Goal: Information Seeking & Learning: Learn about a topic

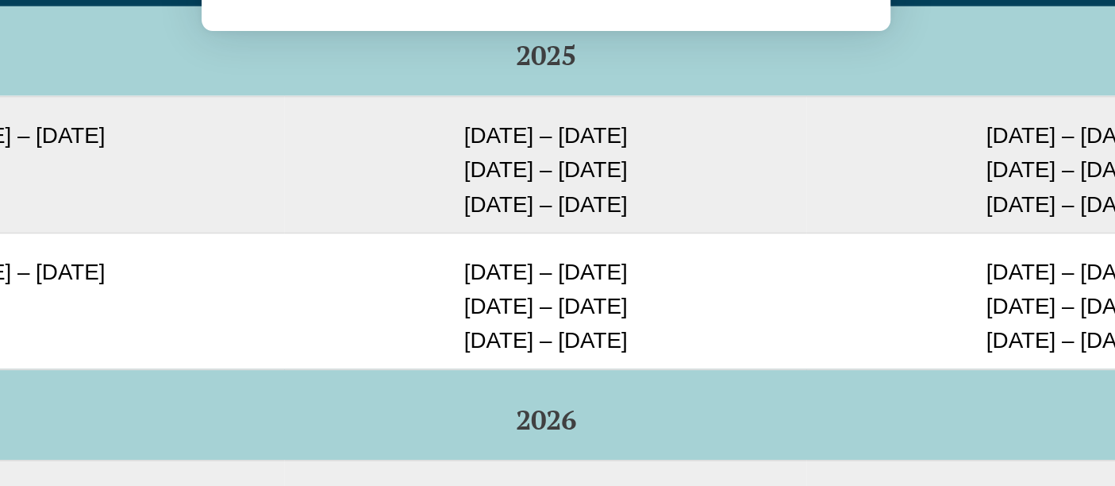
scroll to position [2648, 0]
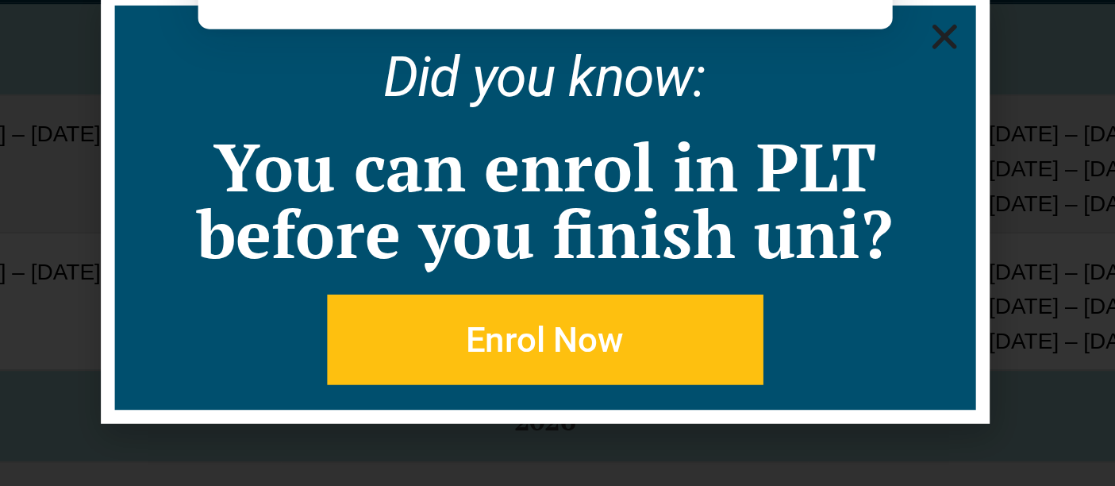
click at [786, 133] on div "We'd like to show you notifications for the latest news and updates. Allow Canc…" at bounding box center [557, 70] width 1115 height 141
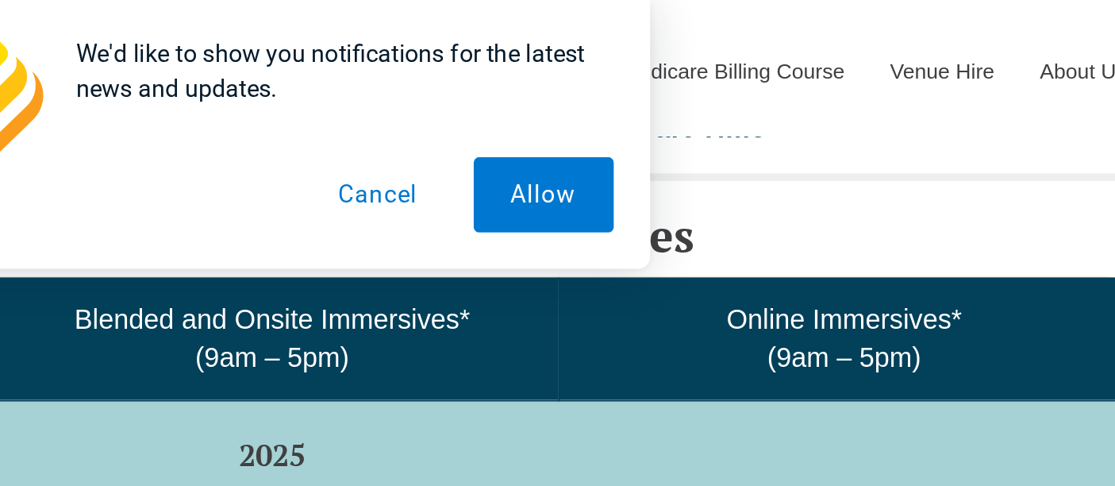
scroll to position [2564, 0]
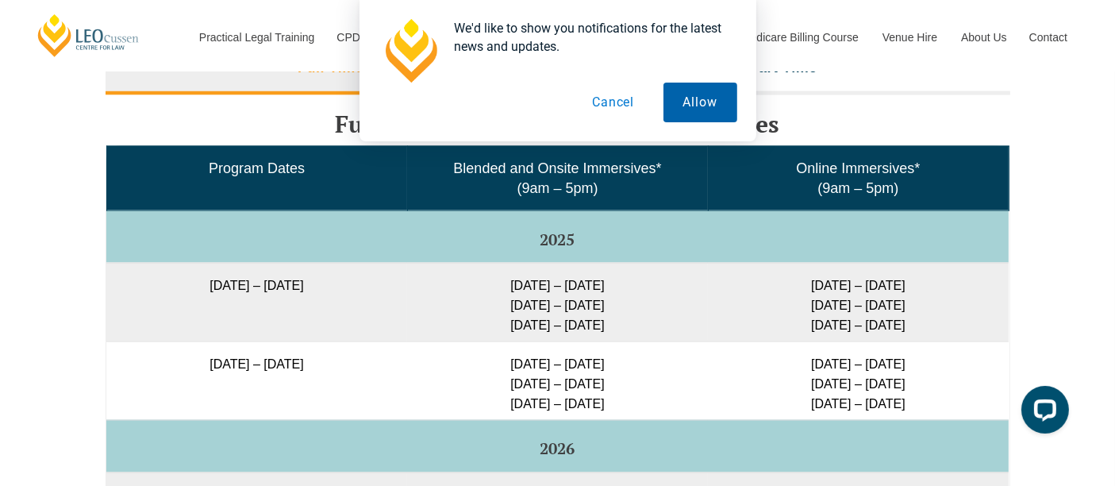
click at [702, 114] on button "Allow" at bounding box center [700, 103] width 74 height 40
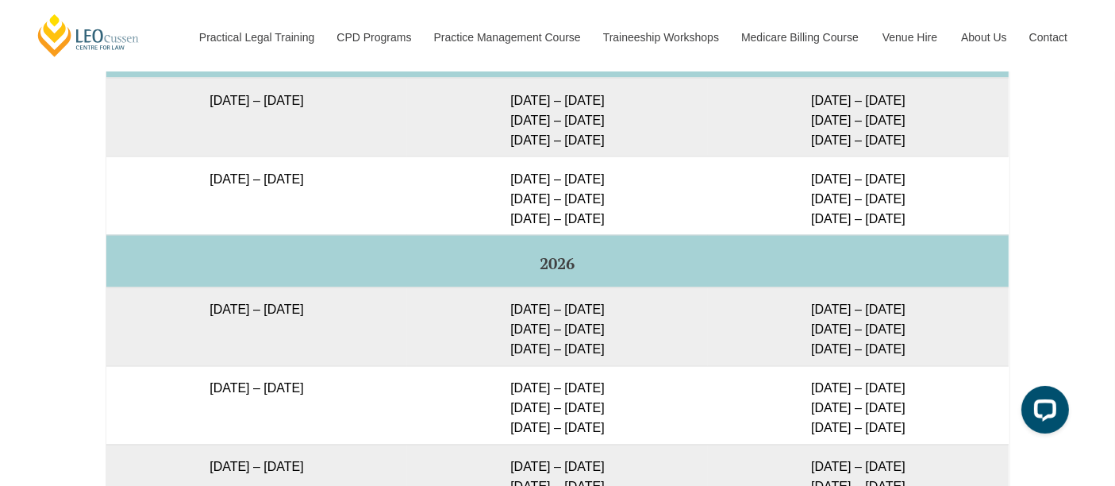
scroll to position [2747, 0]
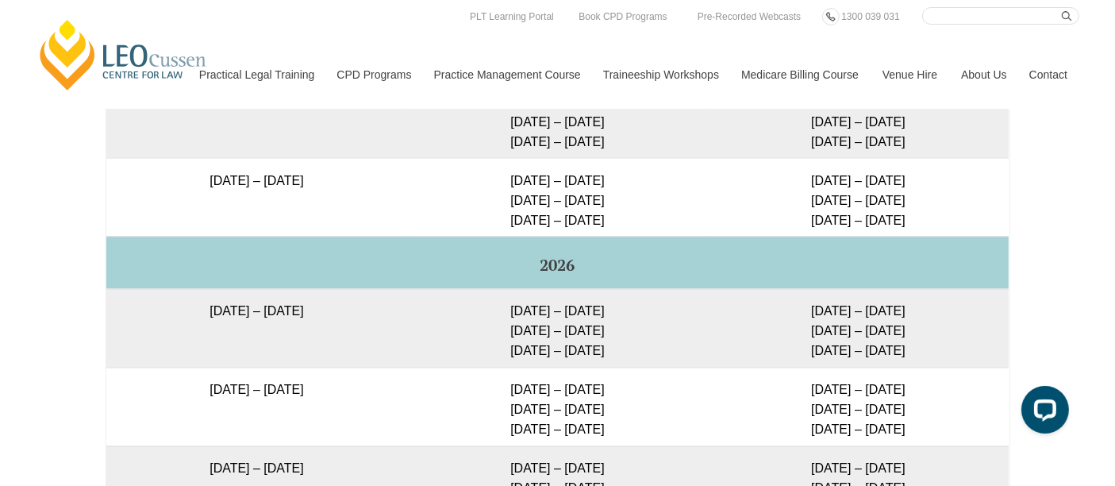
click at [633, 348] on td "[DATE] – [DATE] [DATE] – [DATE] [DATE] – [DATE]" at bounding box center [557, 328] width 301 height 79
drag, startPoint x: 525, startPoint y: 325, endPoint x: 616, endPoint y: 368, distance: 100.8
click at [616, 367] on td "[DATE] – [DATE] [DATE] – [DATE] [DATE] – [DATE]" at bounding box center [557, 328] width 301 height 79
click at [594, 367] on td "[DATE] – [DATE] [DATE] – [DATE] [DATE] – [DATE]" at bounding box center [557, 328] width 301 height 79
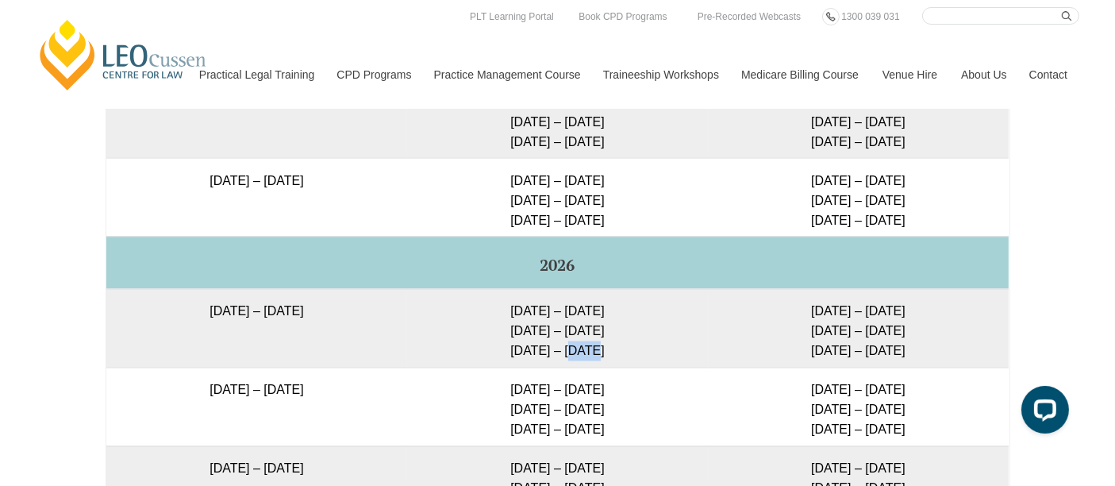
click at [594, 367] on td "[DATE] – [DATE] [DATE] – [DATE] [DATE] – [DATE]" at bounding box center [557, 328] width 301 height 79
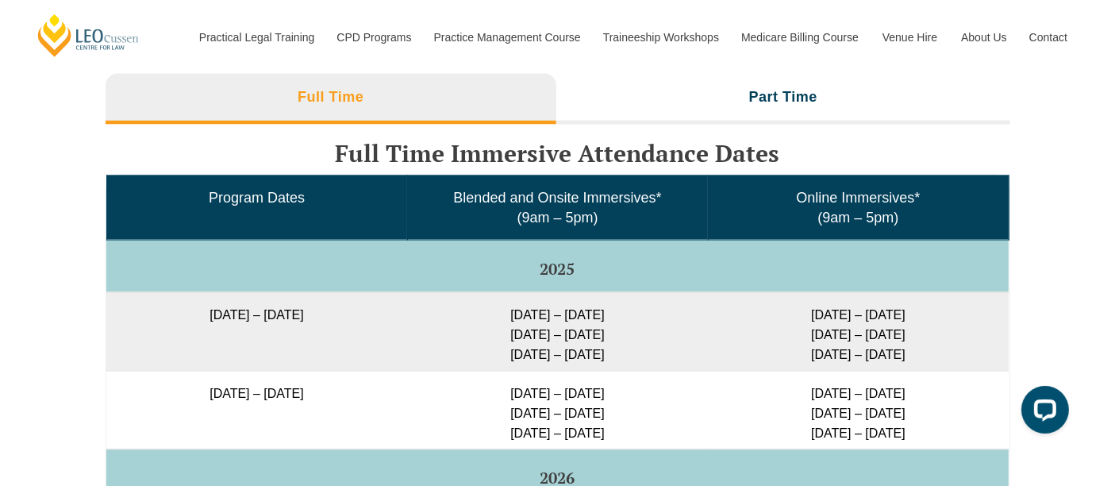
scroll to position [2426, 0]
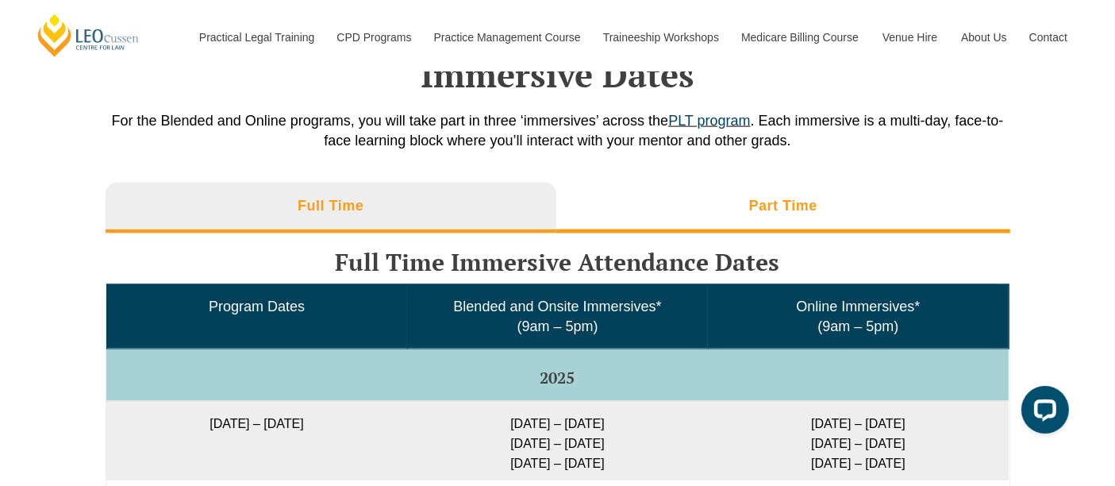
click at [673, 230] on li "Part Time" at bounding box center [783, 208] width 454 height 51
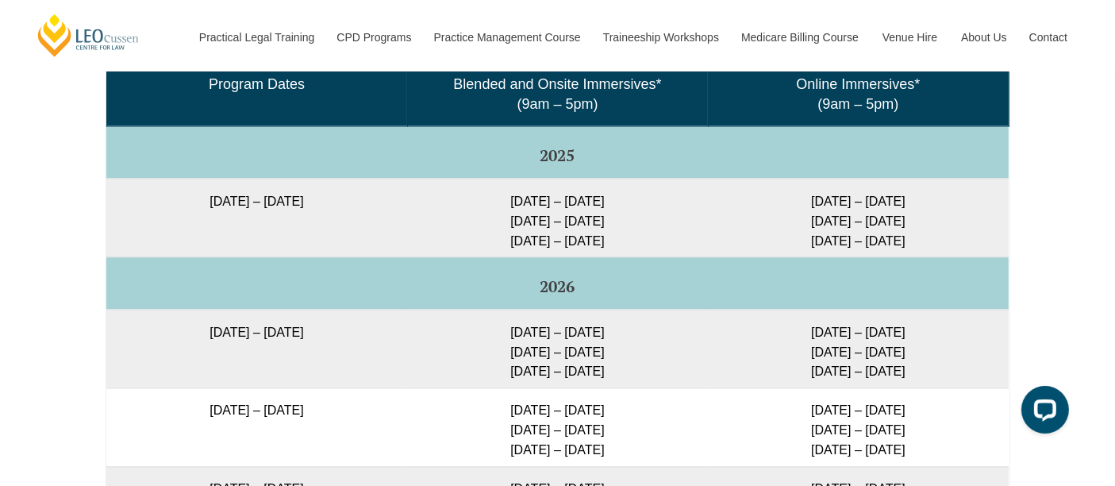
scroll to position [2650, 0]
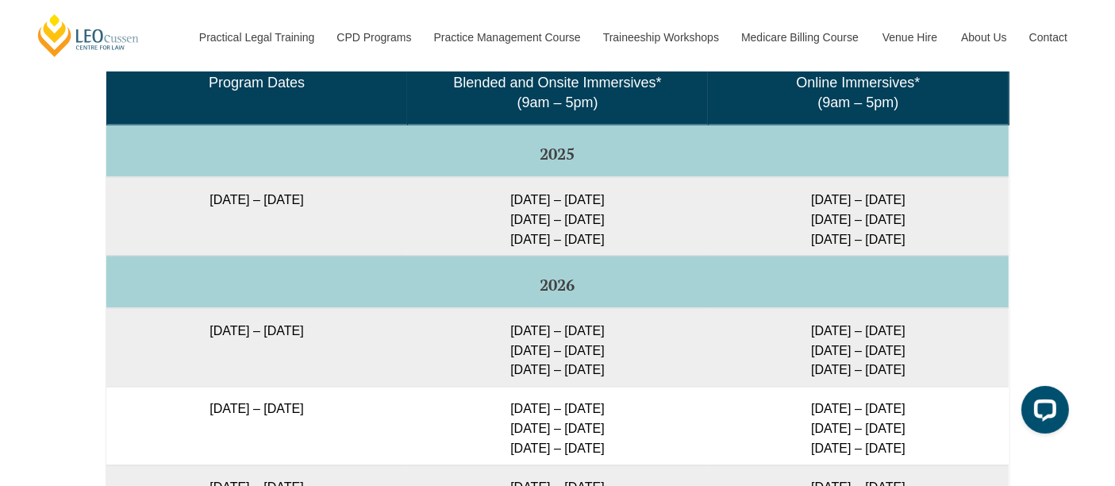
click at [506, 373] on td "[DATE] – [DATE] [DATE] – [DATE] [DATE] – [DATE]" at bounding box center [557, 347] width 301 height 79
click at [614, 386] on td "[DATE] – [DATE] [DATE] – [DATE] [DATE] – [DATE]" at bounding box center [557, 347] width 301 height 79
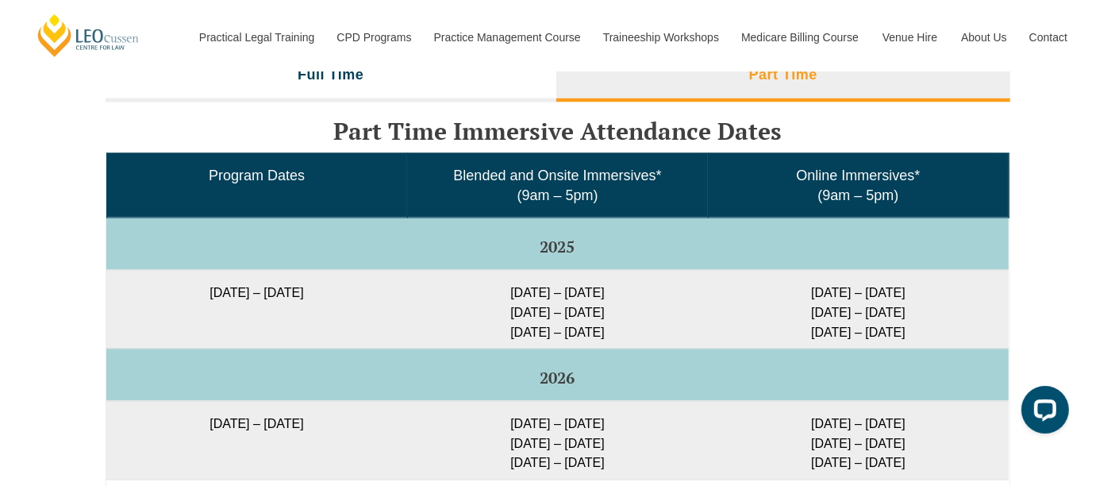
scroll to position [2555, 0]
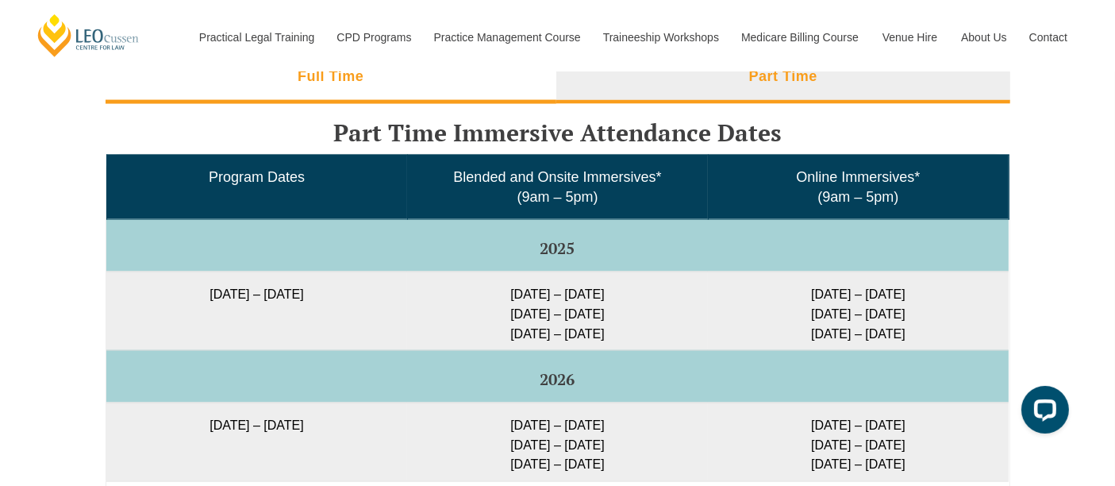
click at [460, 89] on li "Full Time" at bounding box center [332, 78] width 452 height 51
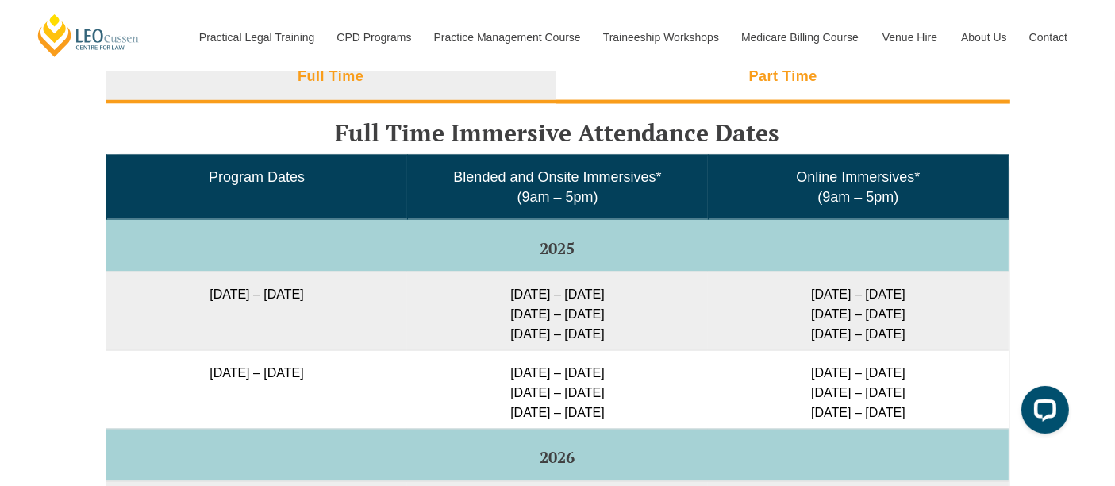
click at [723, 94] on li "Part Time" at bounding box center [783, 78] width 454 height 51
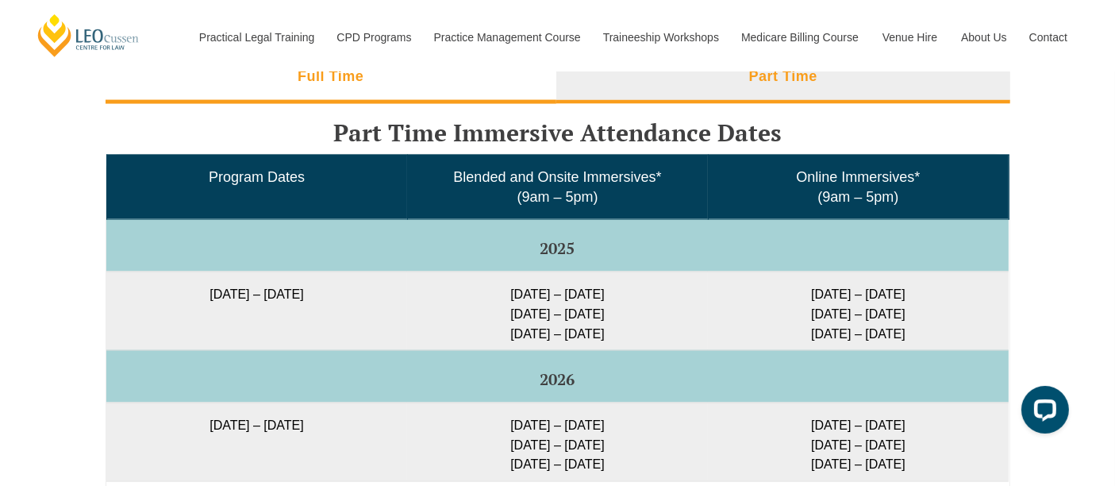
click at [517, 104] on li "Full Time" at bounding box center [332, 78] width 452 height 51
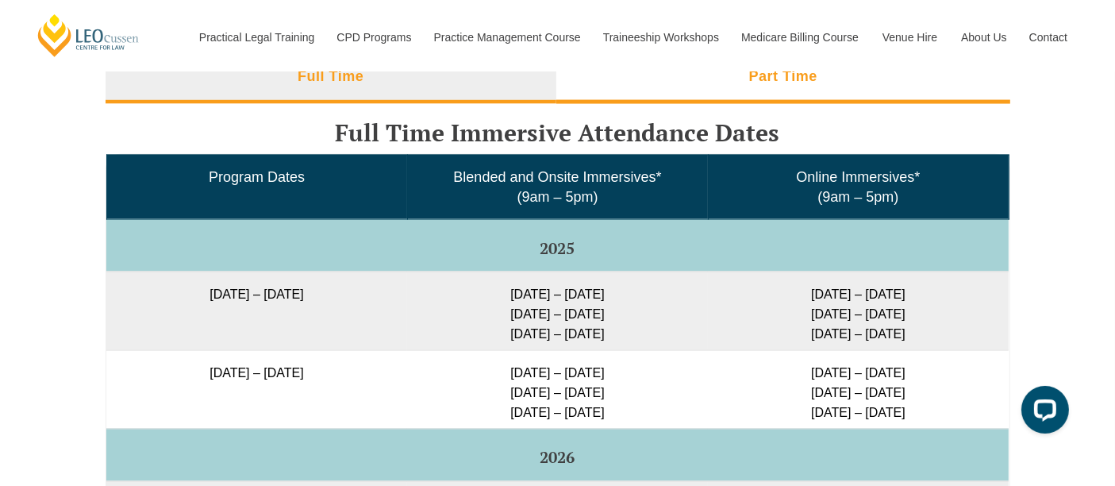
click at [679, 104] on li "Part Time" at bounding box center [783, 78] width 454 height 51
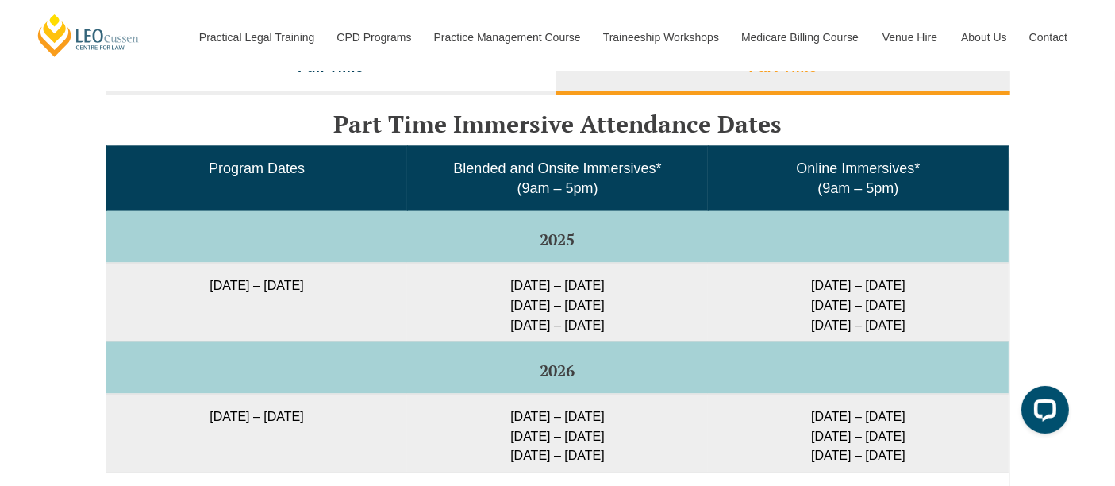
scroll to position [2570, 0]
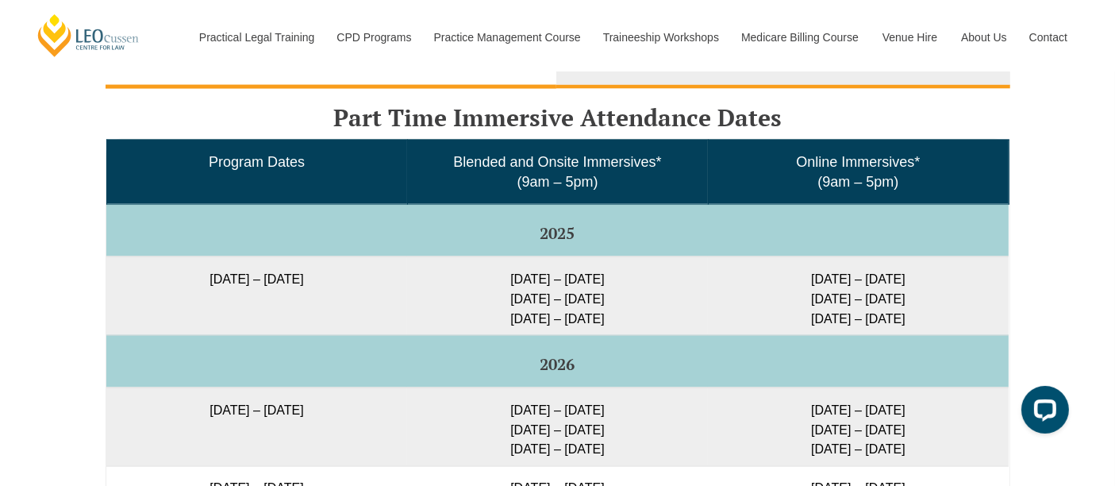
click at [400, 85] on li "Full Time" at bounding box center [332, 63] width 452 height 51
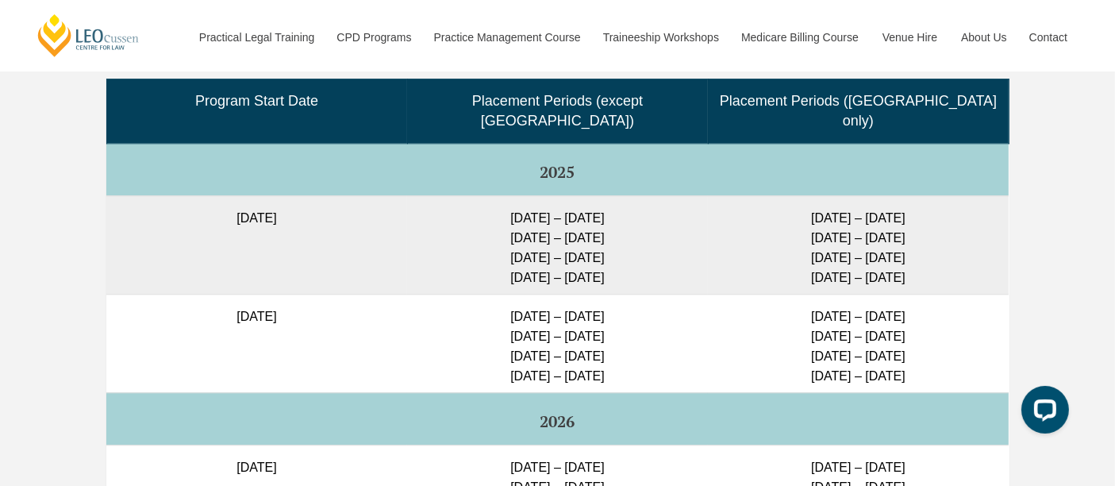
scroll to position [4062, 0]
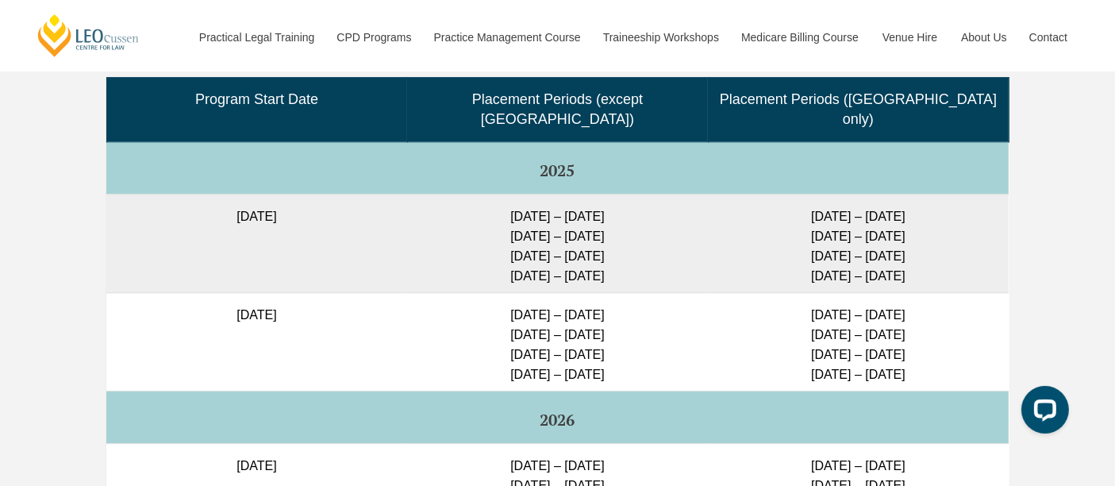
click at [520, 310] on td "[DATE] – [DATE] [DATE] – [DATE] [DATE] – [DATE] [DATE] – [DATE]" at bounding box center [557, 341] width 301 height 98
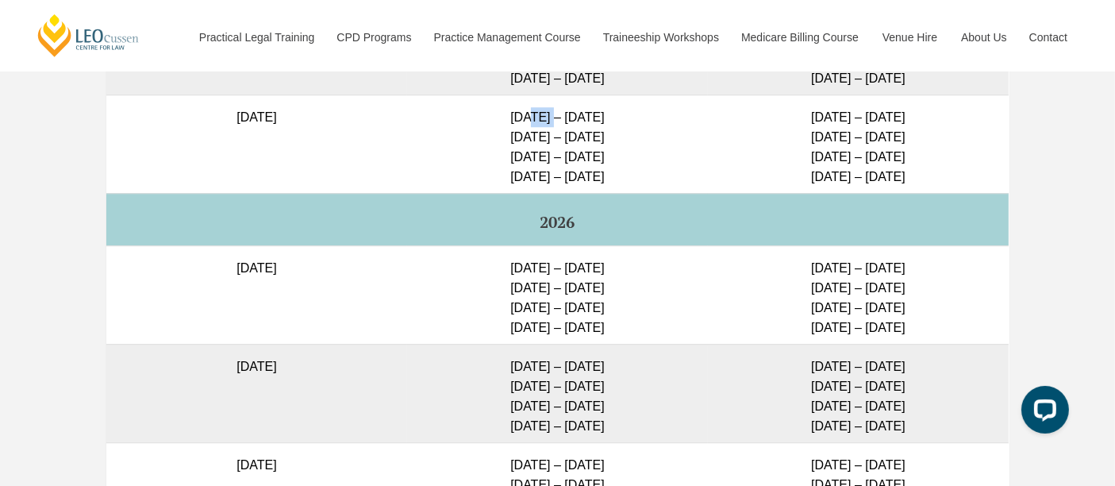
scroll to position [4270, 0]
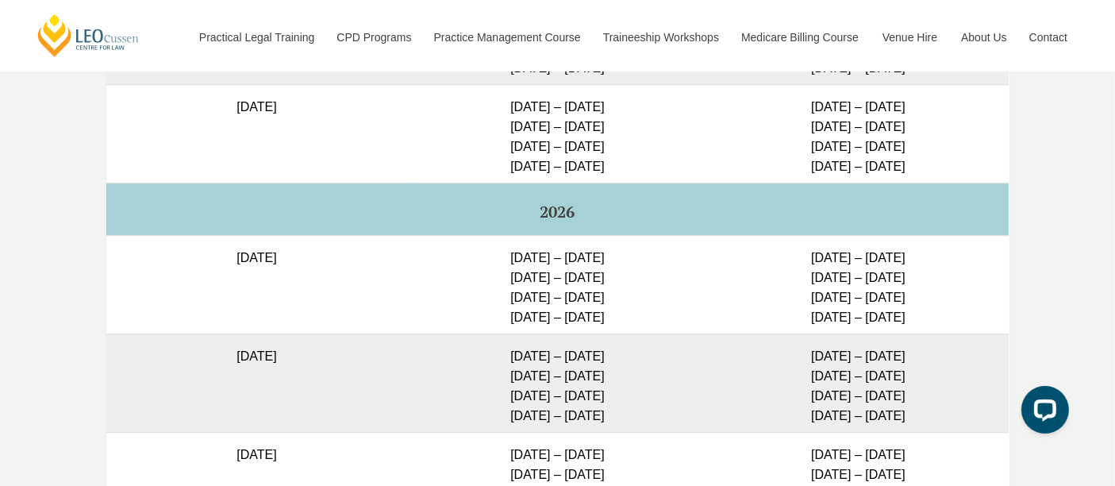
click at [556, 189] on td "2026" at bounding box center [557, 209] width 902 height 52
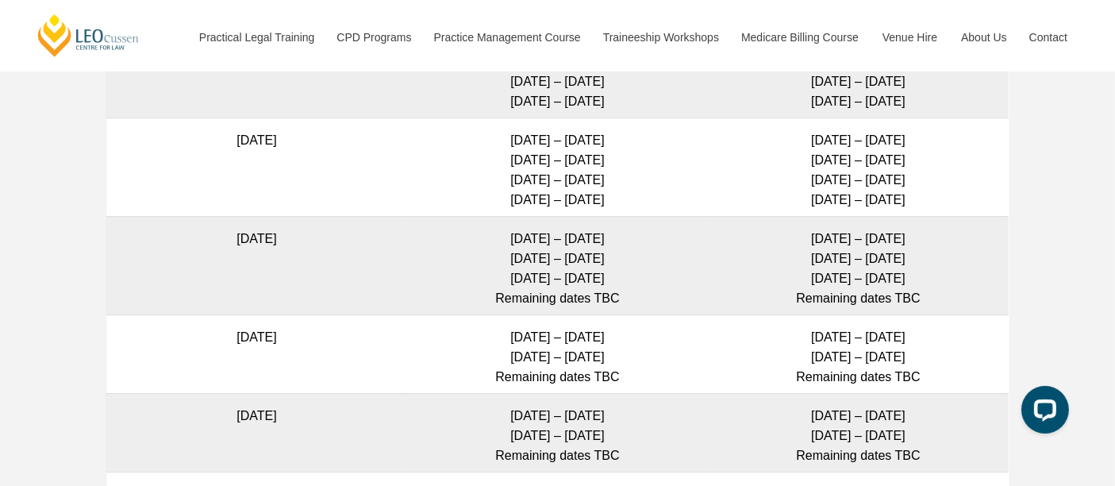
scroll to position [4583, 0]
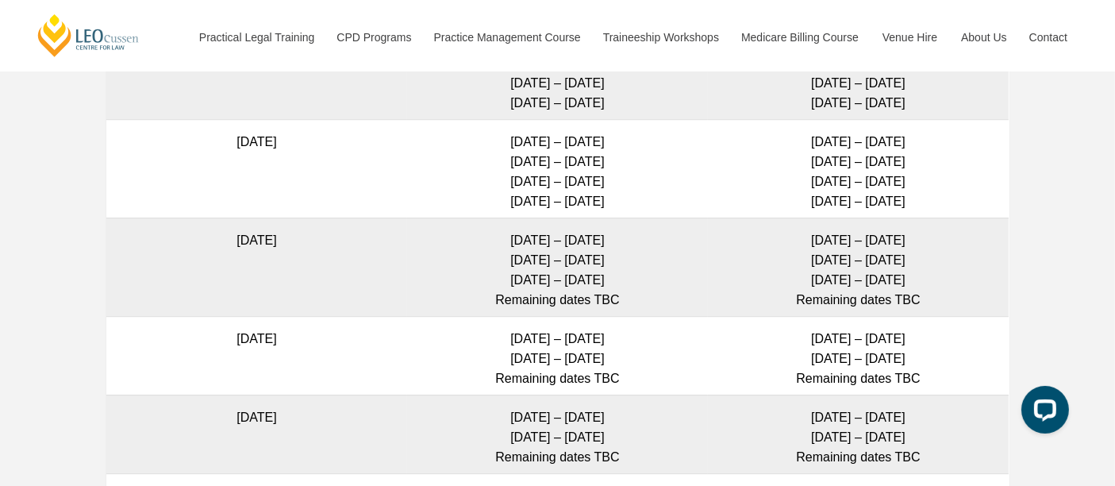
click at [605, 338] on td "[DATE] – [DATE] [DATE] – [DATE] Remaining dates TBC" at bounding box center [557, 355] width 301 height 79
click at [578, 409] on td "[DATE] – [DATE] [DATE] – [DATE] Remaining dates TBC" at bounding box center [557, 433] width 301 height 79
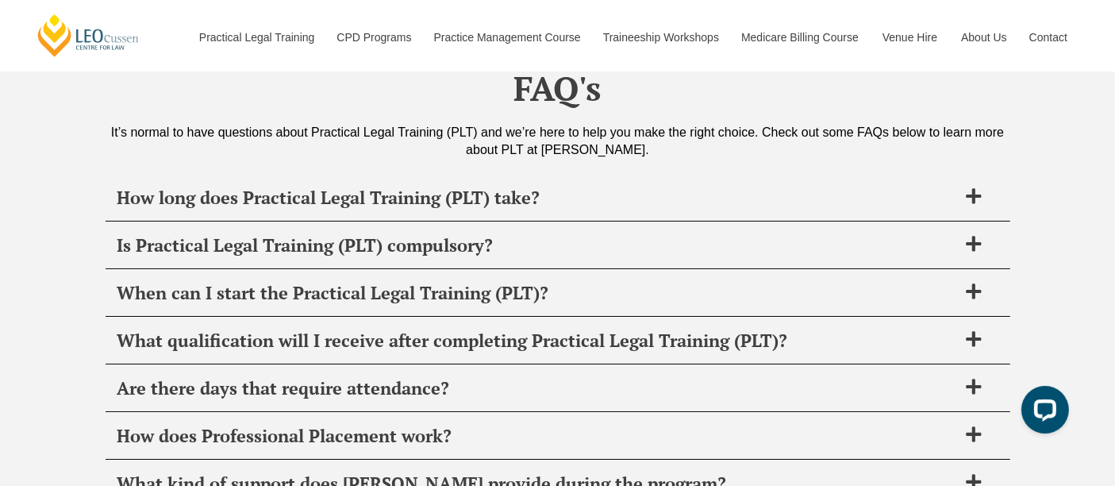
scroll to position [5994, 0]
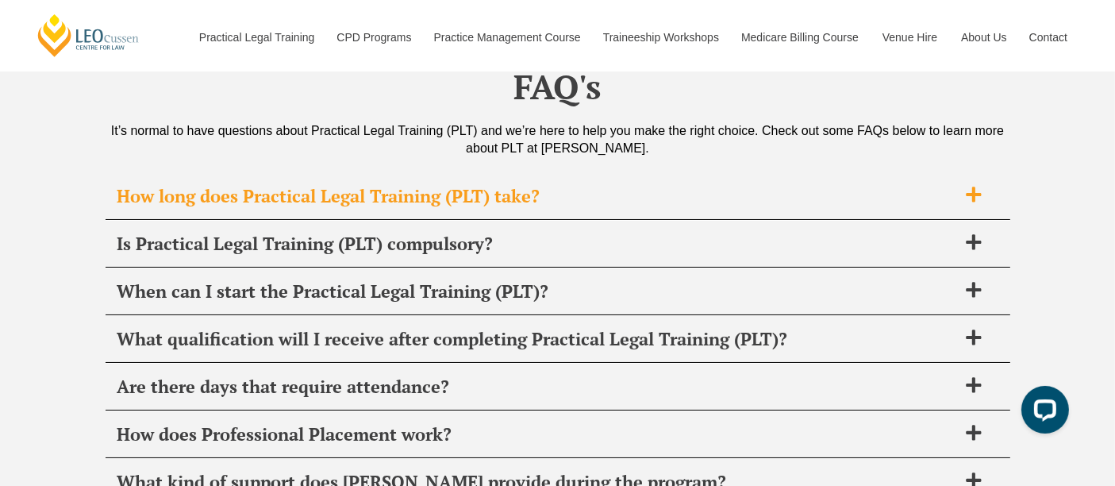
click at [548, 194] on span "How long does Practical Legal Training (PLT) take?" at bounding box center [537, 196] width 840 height 22
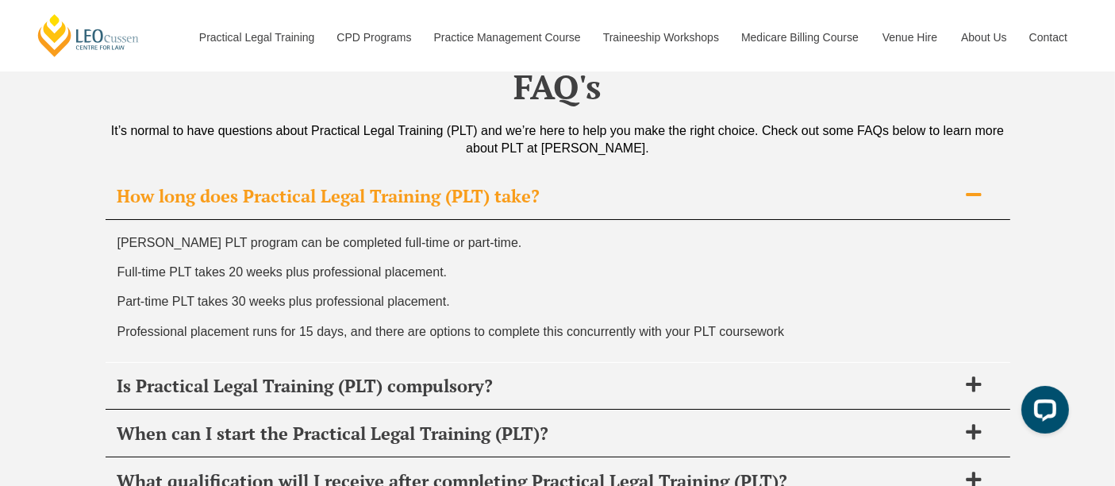
click at [547, 196] on span "How long does Practical Legal Training (PLT) take?" at bounding box center [537, 196] width 840 height 22
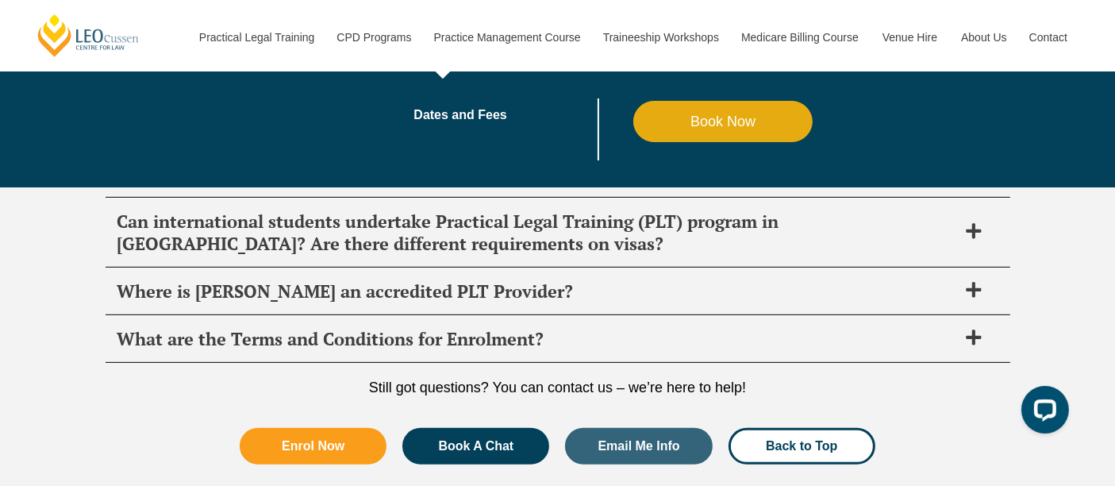
scroll to position [6681, 0]
